Goal: Transaction & Acquisition: Purchase product/service

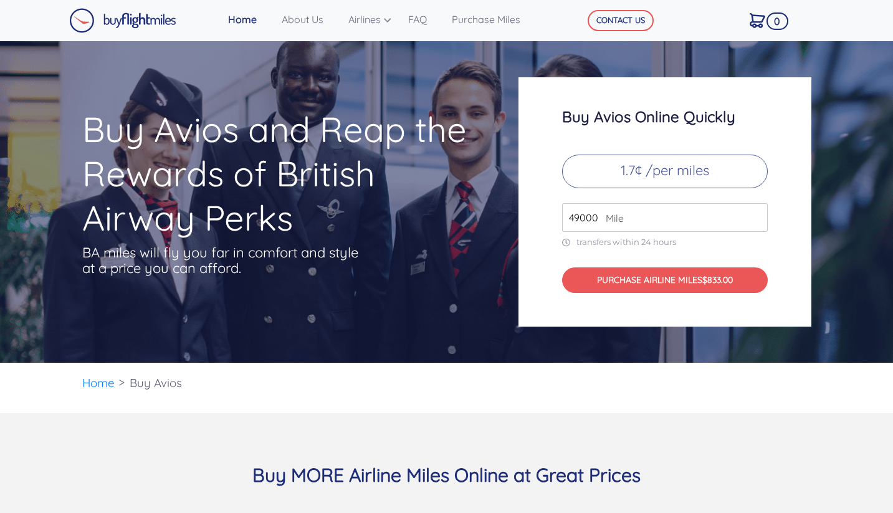
click at [650, 199] on div "Buy Avios Online Quickly 1.7¢ /per miles 49000 Mile transfers within 24 hours P…" at bounding box center [664, 201] width 293 height 249
click at [658, 217] on input "49000" at bounding box center [665, 217] width 206 height 29
type input "56000"
click at [478, 341] on div "Buy Avios and Reap the Rewards of British Airway Perks BA miles will fly you fa…" at bounding box center [446, 201] width 893 height 321
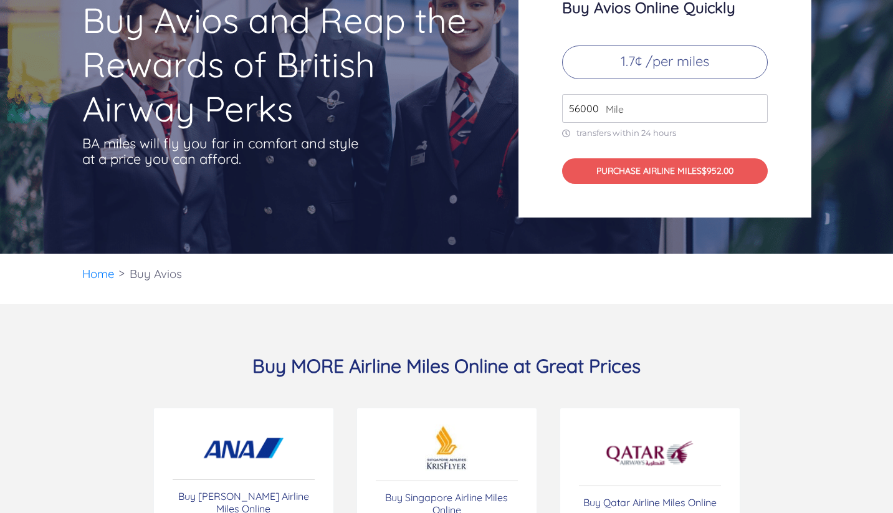
scroll to position [49, 0]
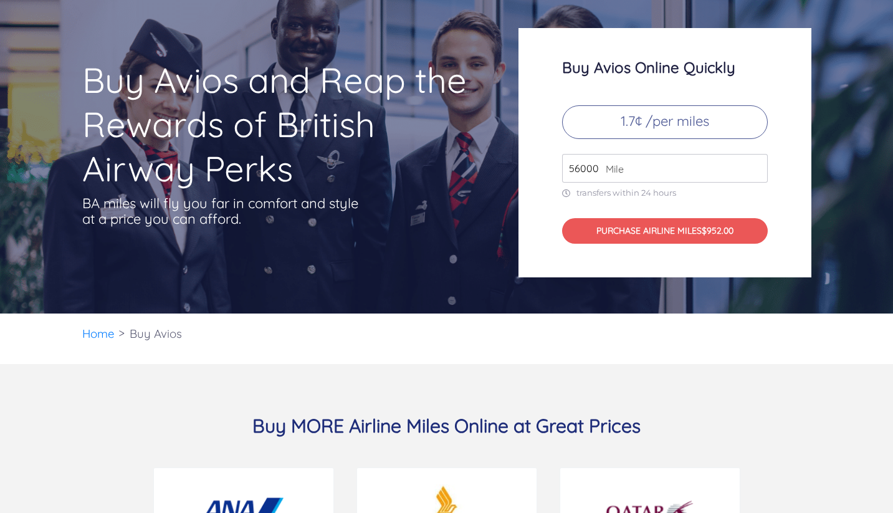
click at [579, 171] on input "56000" at bounding box center [665, 168] width 206 height 29
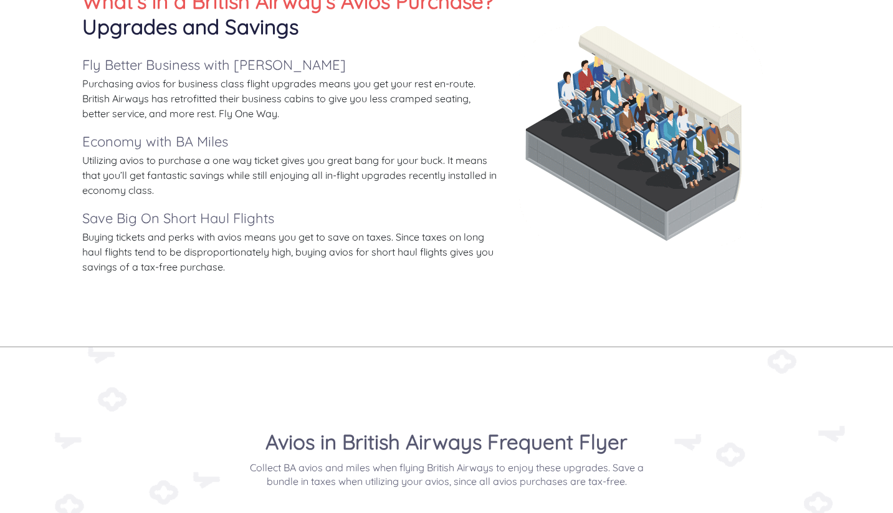
scroll to position [304, 0]
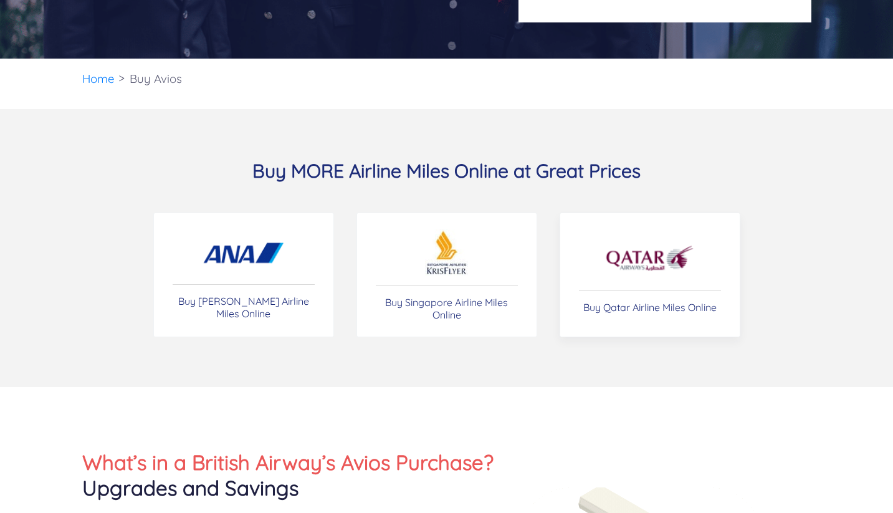
click at [618, 262] on img at bounding box center [649, 259] width 90 height 44
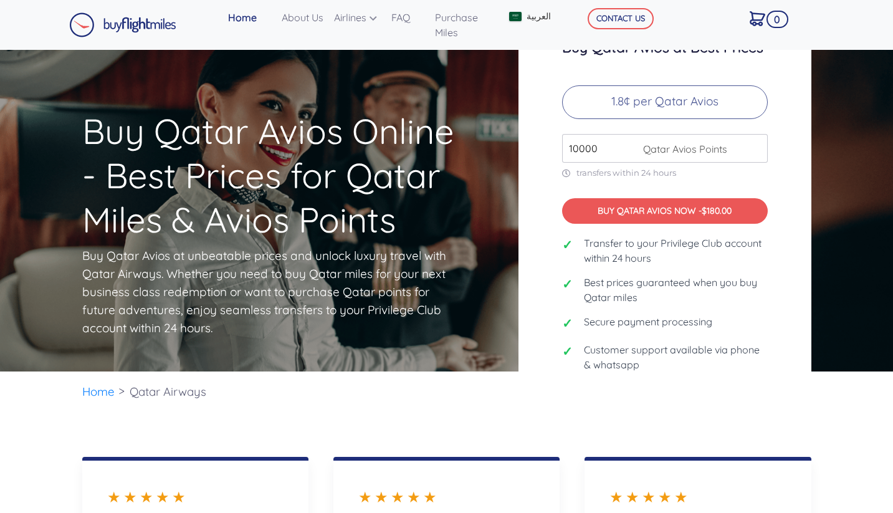
click at [582, 153] on input "10000" at bounding box center [665, 148] width 206 height 29
click at [574, 156] on input "10000" at bounding box center [665, 148] width 206 height 29
click at [577, 156] on input "50000" at bounding box center [665, 148] width 206 height 29
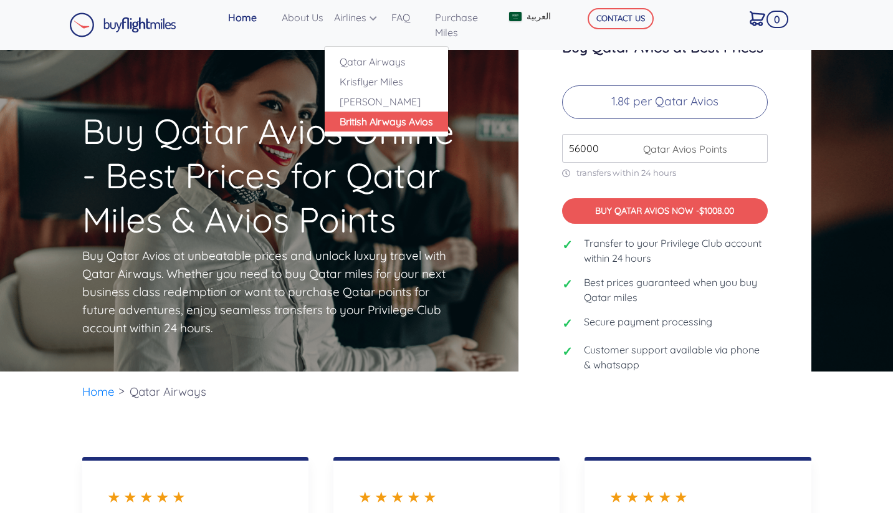
type input "56000"
click at [381, 116] on link "British Airways Avios" at bounding box center [386, 122] width 123 height 20
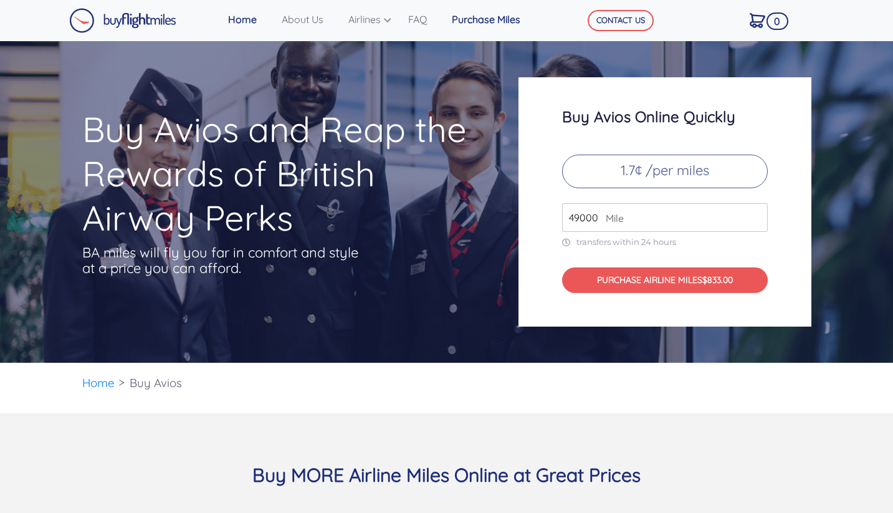
click at [492, 19] on link "Purchase Miles" at bounding box center [493, 19] width 93 height 25
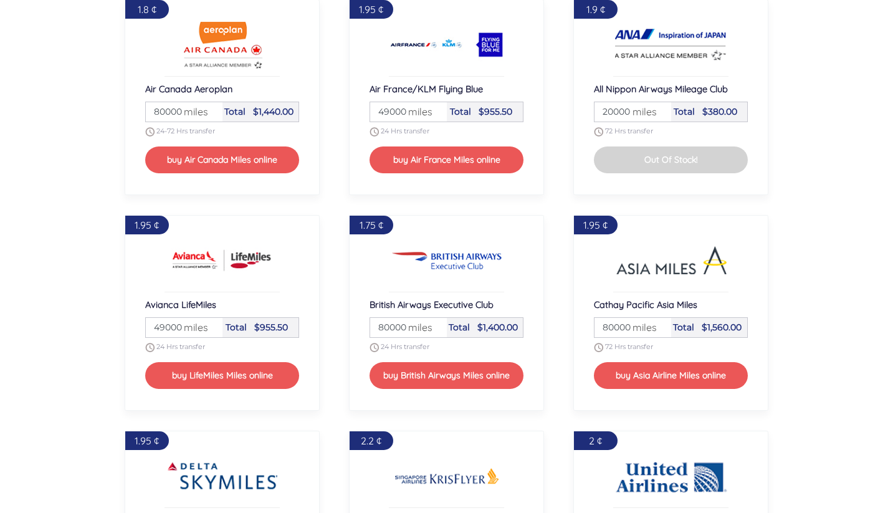
scroll to position [1124, 0]
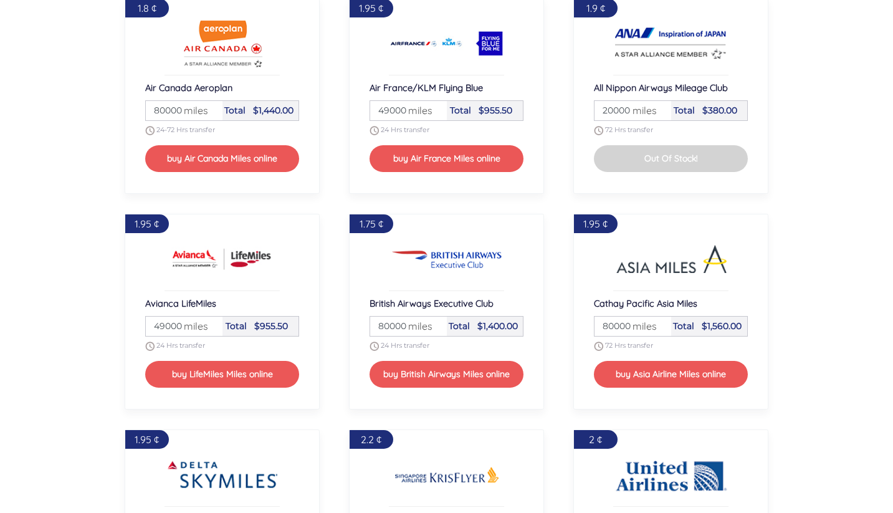
click at [394, 323] on input "80000" at bounding box center [408, 325] width 73 height 19
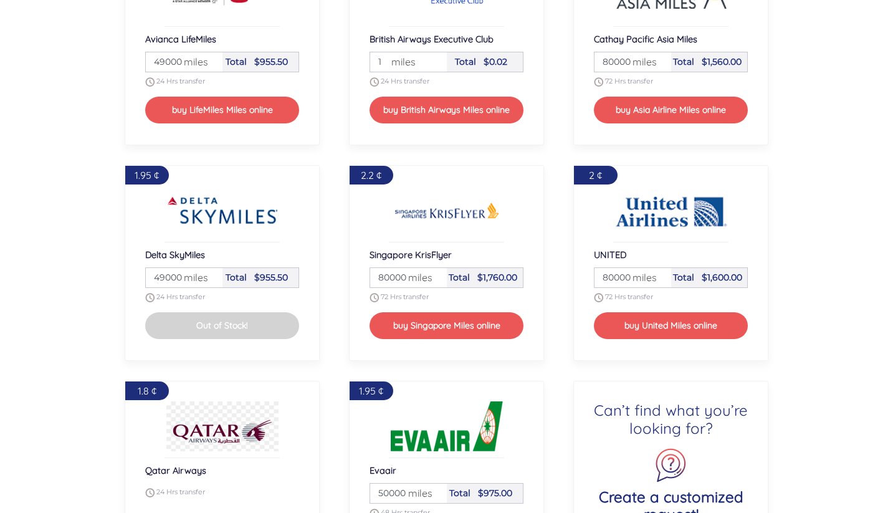
scroll to position [1423, 0]
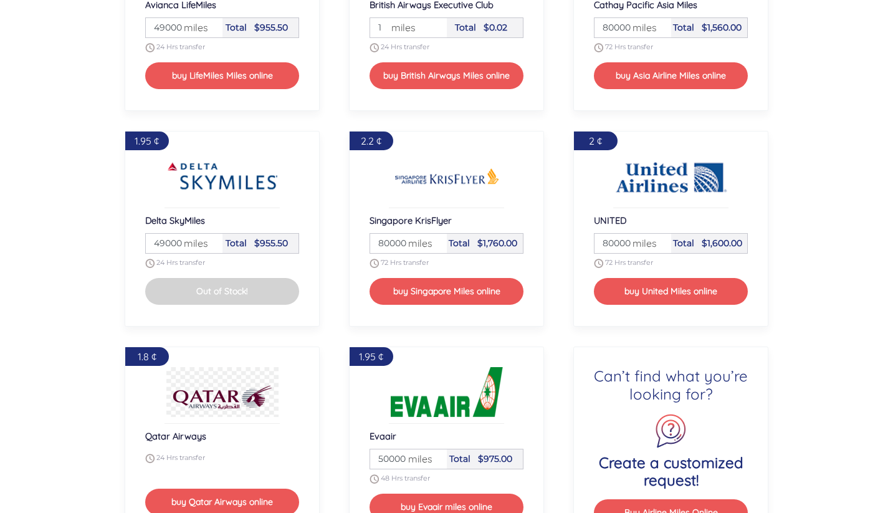
type input "1"
click at [396, 241] on input "80000" at bounding box center [408, 243] width 73 height 19
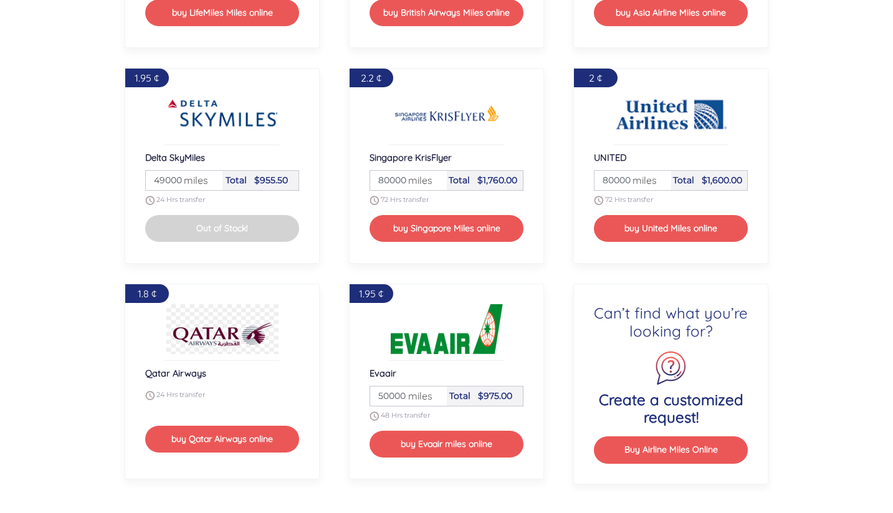
scroll to position [1593, 0]
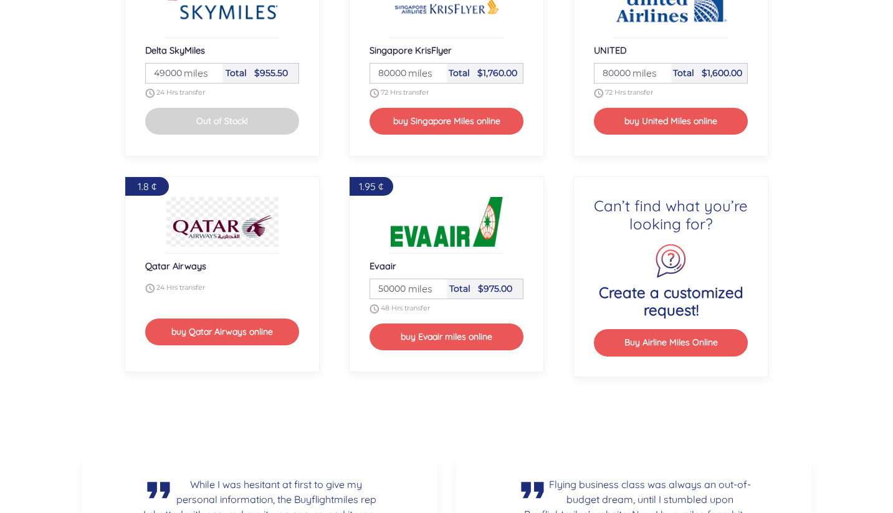
click at [191, 268] on span "Qatar Airways" at bounding box center [175, 266] width 61 height 12
click at [277, 283] on div "24 Hrs transfer" at bounding box center [222, 287] width 154 height 9
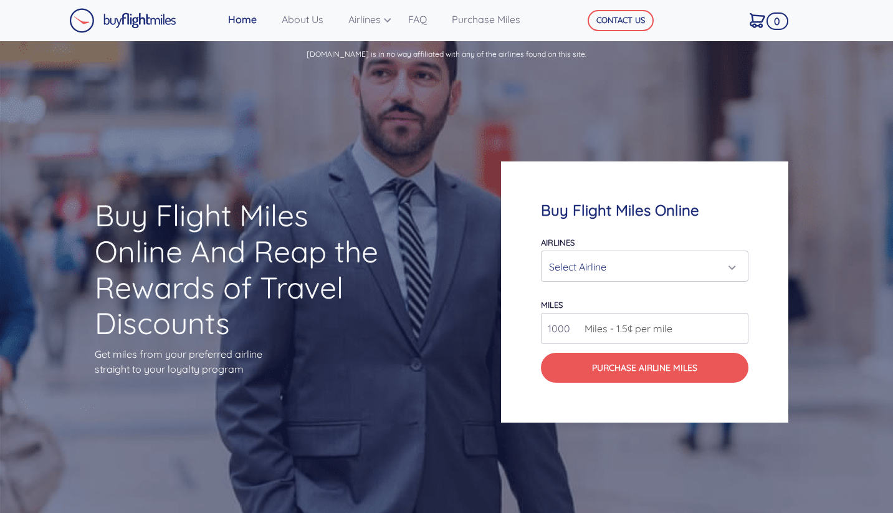
scroll to position [0, 0]
click at [610, 278] on div "Select Airline" at bounding box center [644, 266] width 206 height 30
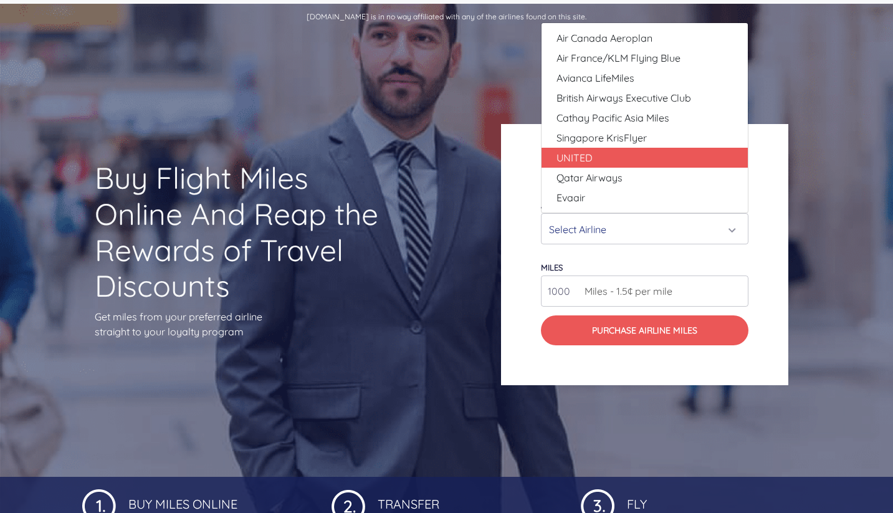
scroll to position [39, 0]
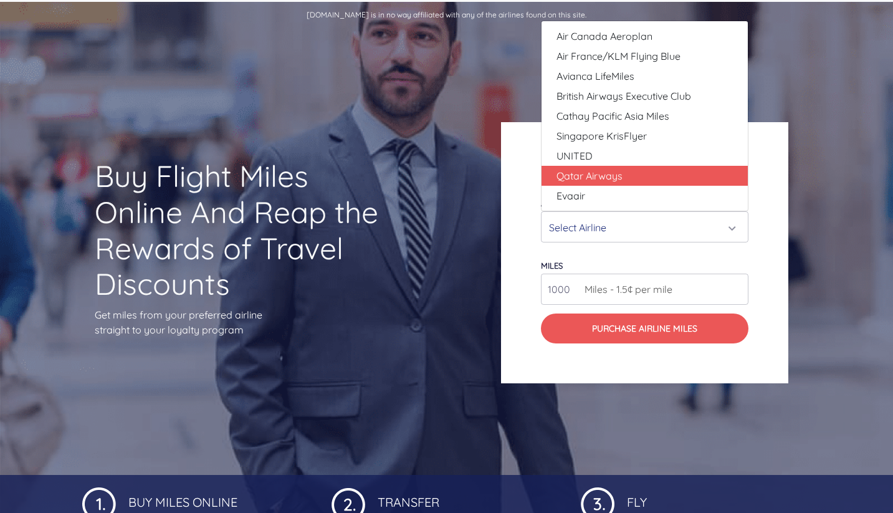
click at [635, 183] on link "Qatar Airways" at bounding box center [644, 176] width 206 height 20
select select "Qatar Airways"
type input "10000"
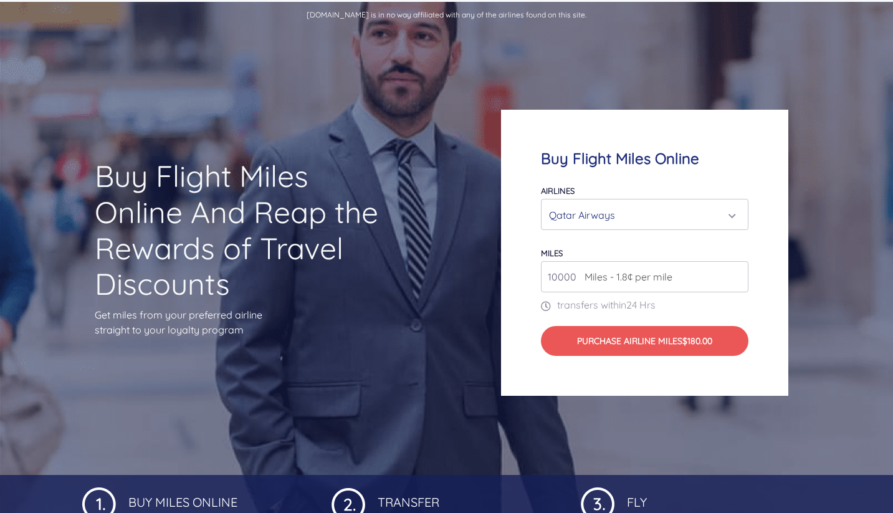
click at [652, 276] on span "Miles - 1.8¢ per mile" at bounding box center [625, 276] width 94 height 15
click at [721, 277] on input "10000" at bounding box center [644, 276] width 207 height 31
click at [554, 274] on input "10000" at bounding box center [644, 276] width 207 height 31
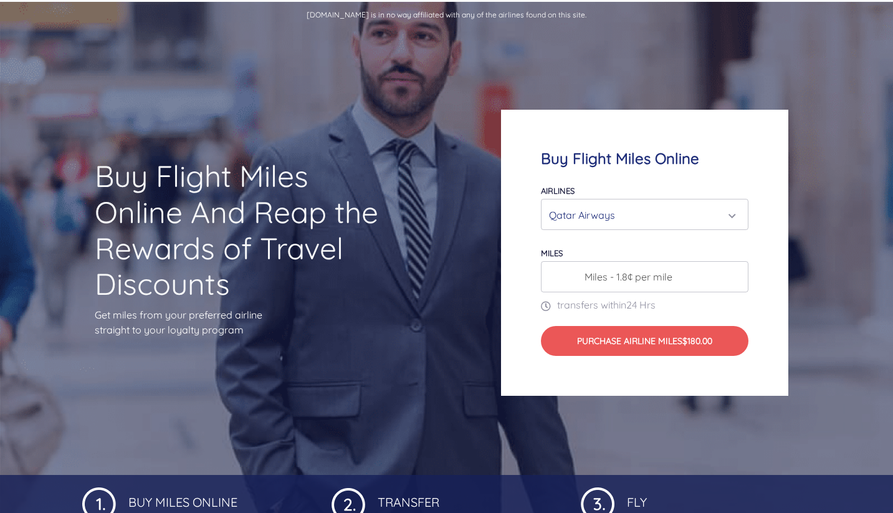
type input "5"
type input "50000"
click at [598, 212] on div "Qatar Airways" at bounding box center [641, 215] width 184 height 24
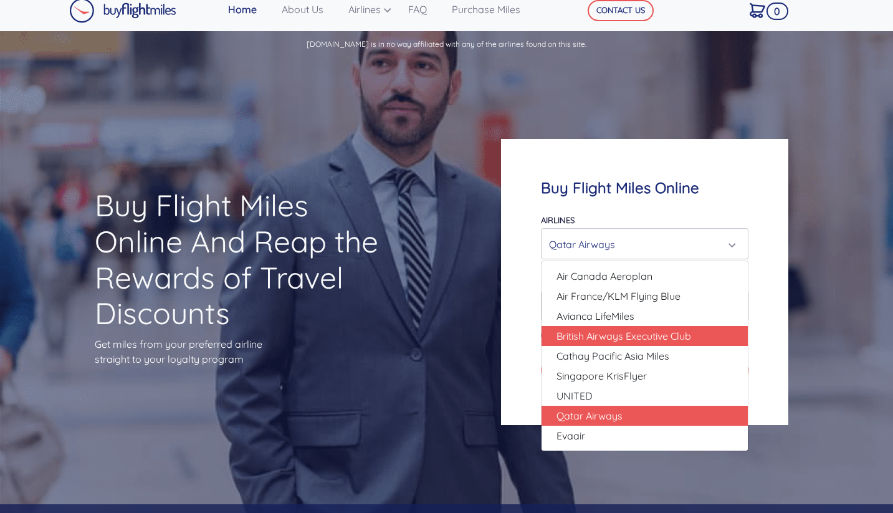
scroll to position [9, 0]
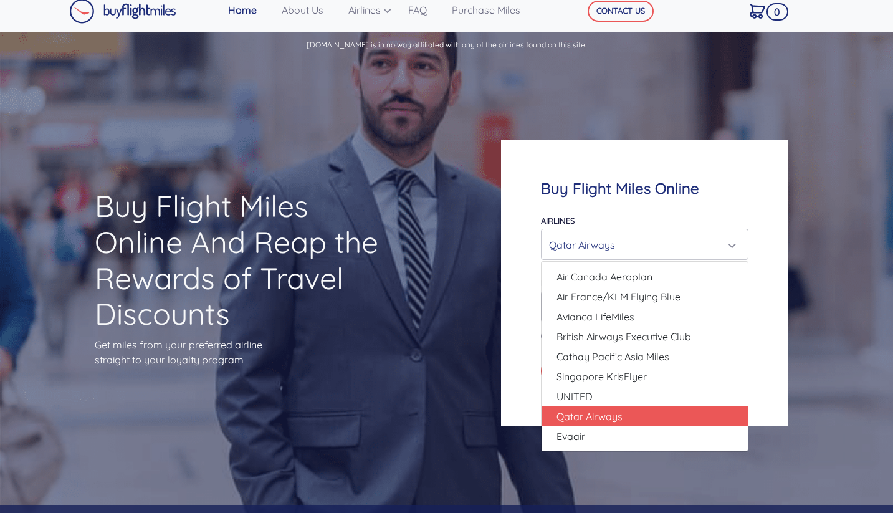
click at [793, 356] on div "Buy Flight Miles Online Airlines Air Canada Aeroplan Air France/KLM Flying Blue…" at bounding box center [669, 283] width 357 height 406
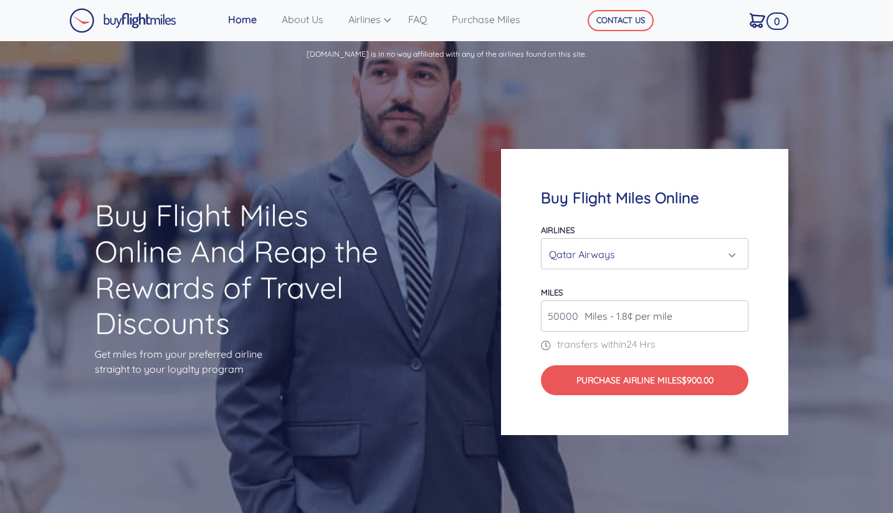
scroll to position [0, 0]
click at [420, 20] on link "FAQ" at bounding box center [425, 19] width 44 height 25
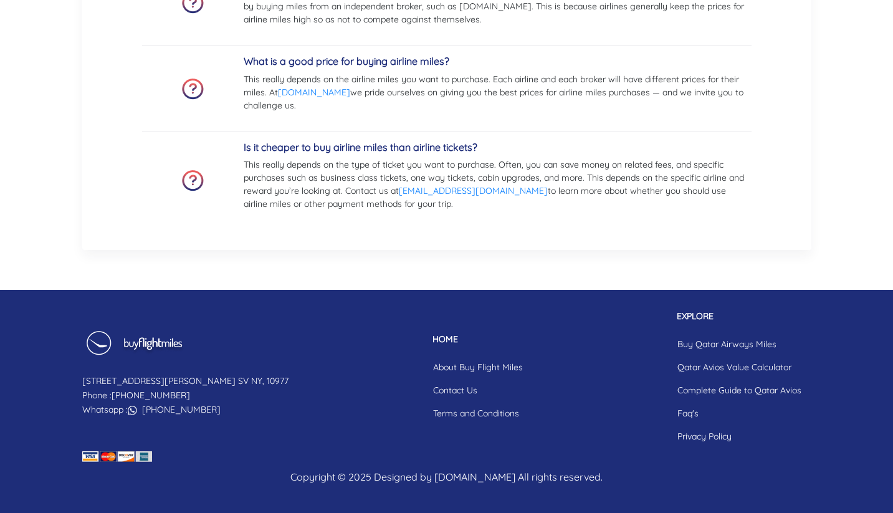
scroll to position [1324, 0]
